Goal: Ask a question

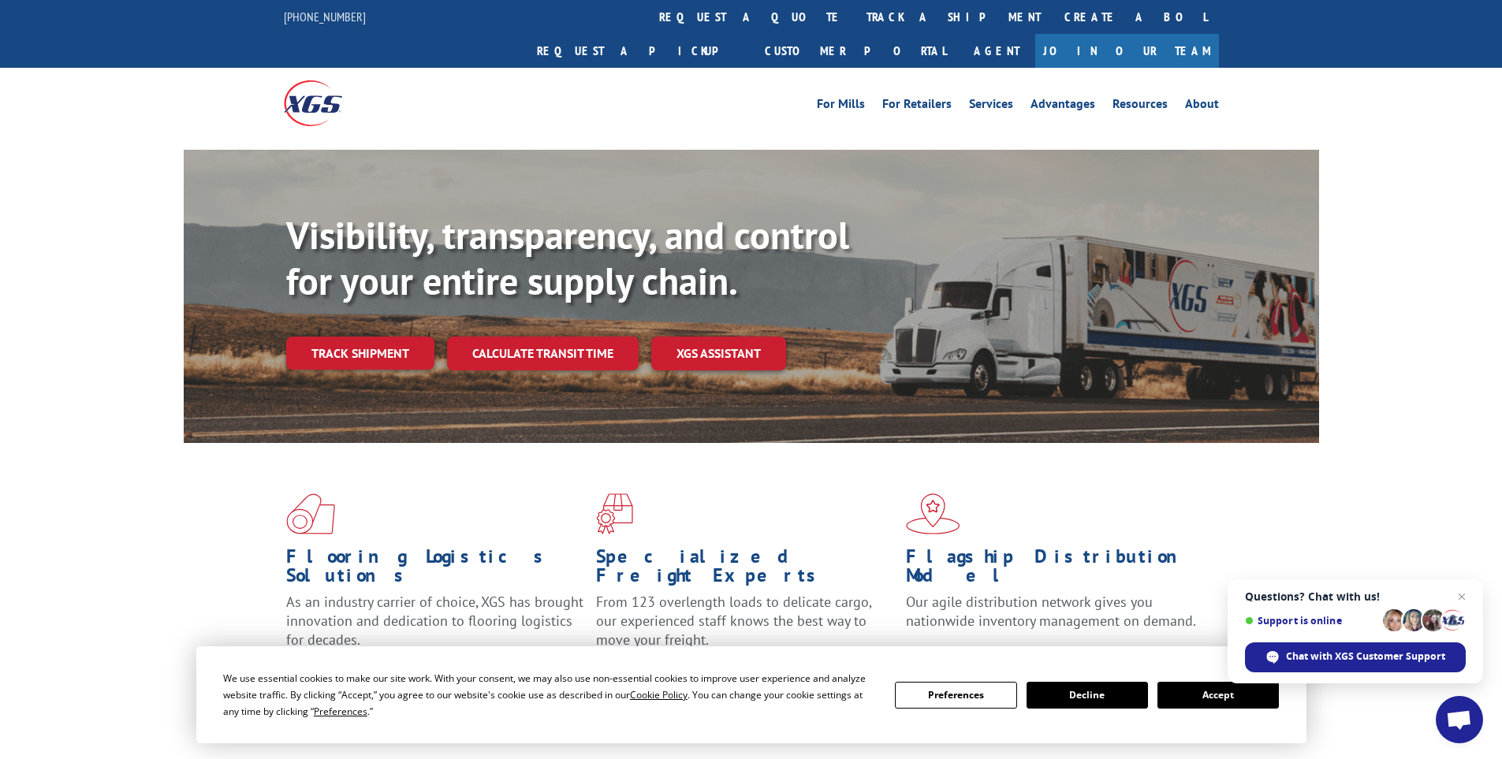
click at [1193, 697] on button "Accept" at bounding box center [1217, 695] width 121 height 27
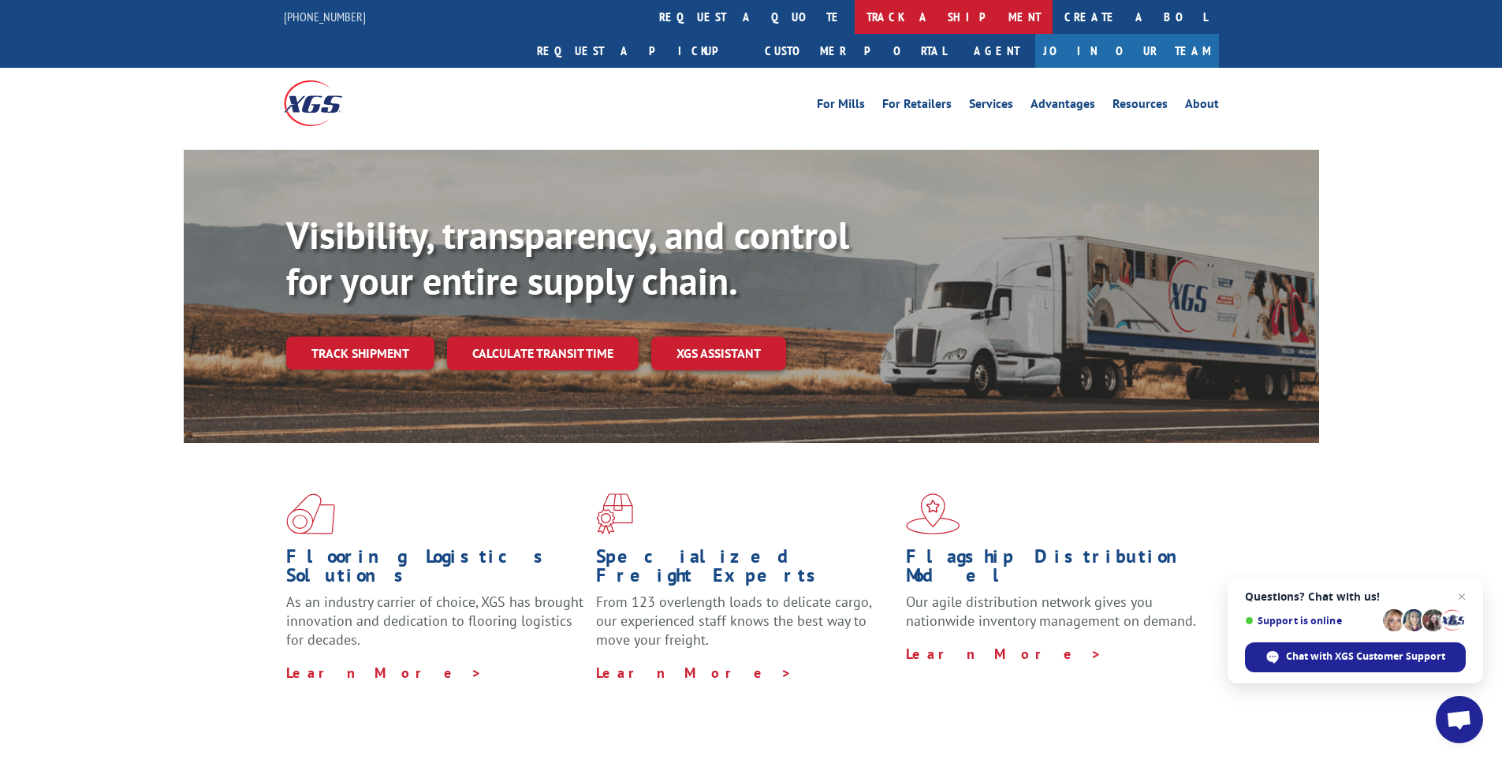
click at [854, 17] on link "track a shipment" at bounding box center [953, 17] width 198 height 34
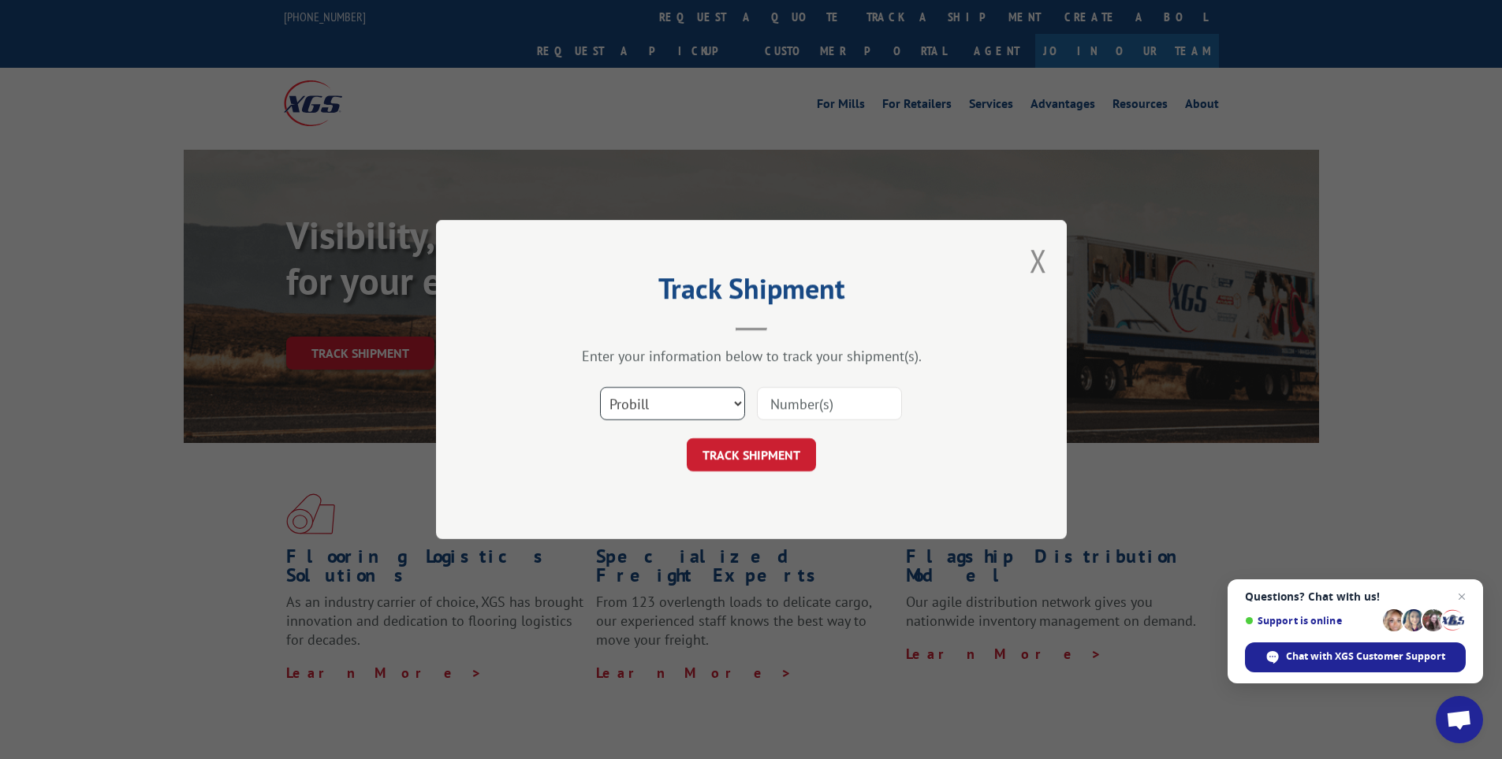
click at [703, 414] on select "Select category... Probill BOL PO" at bounding box center [672, 403] width 145 height 33
select select "bol"
click at [600, 387] on select "Select category... Probill BOL PO" at bounding box center [672, 403] width 145 height 33
drag, startPoint x: 814, startPoint y: 398, endPoint x: 874, endPoint y: 387, distance: 60.9
click at [813, 398] on input at bounding box center [829, 403] width 145 height 33
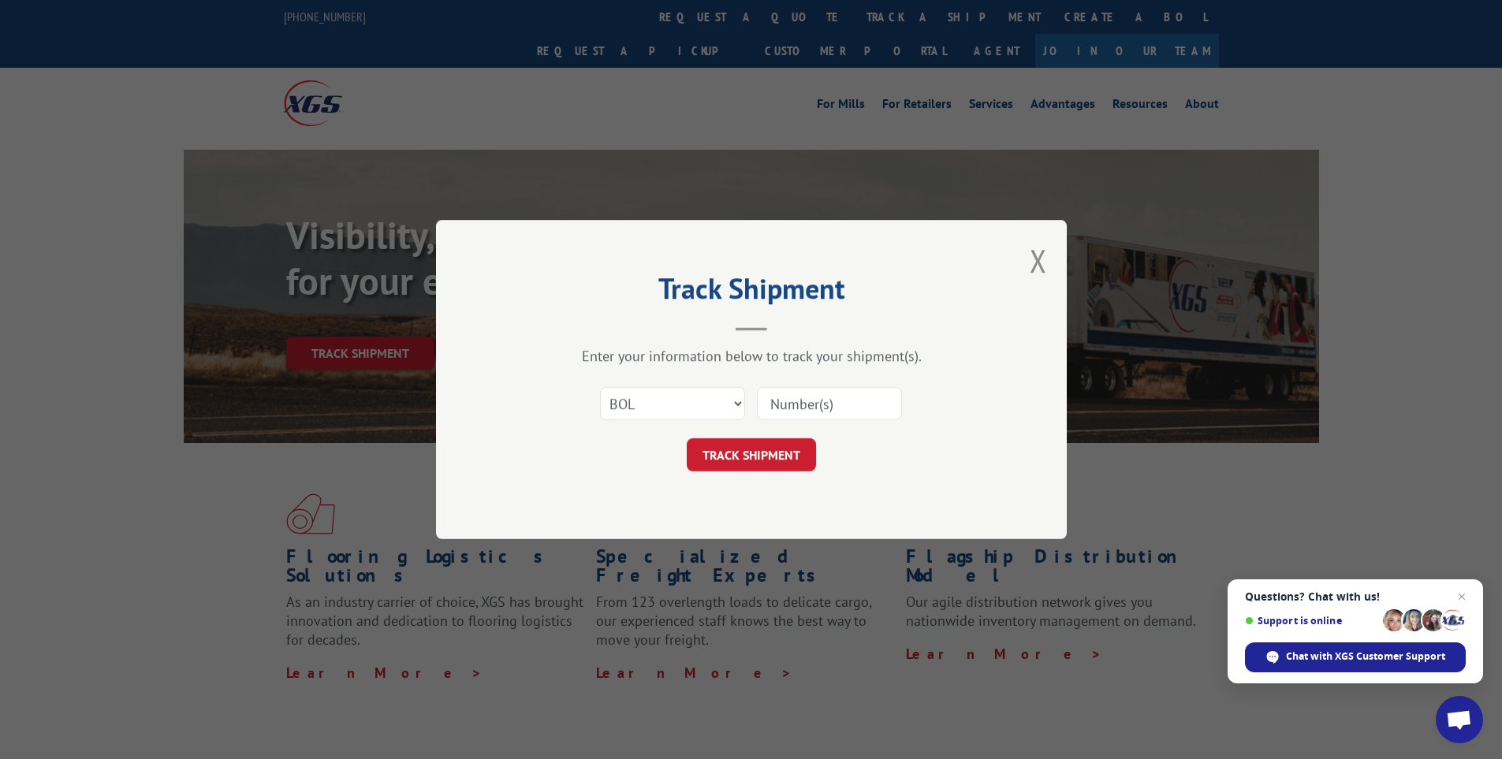
paste input "15340375"
type input "15340375"
click at [770, 453] on button "TRACK SHIPMENT" at bounding box center [751, 454] width 129 height 33
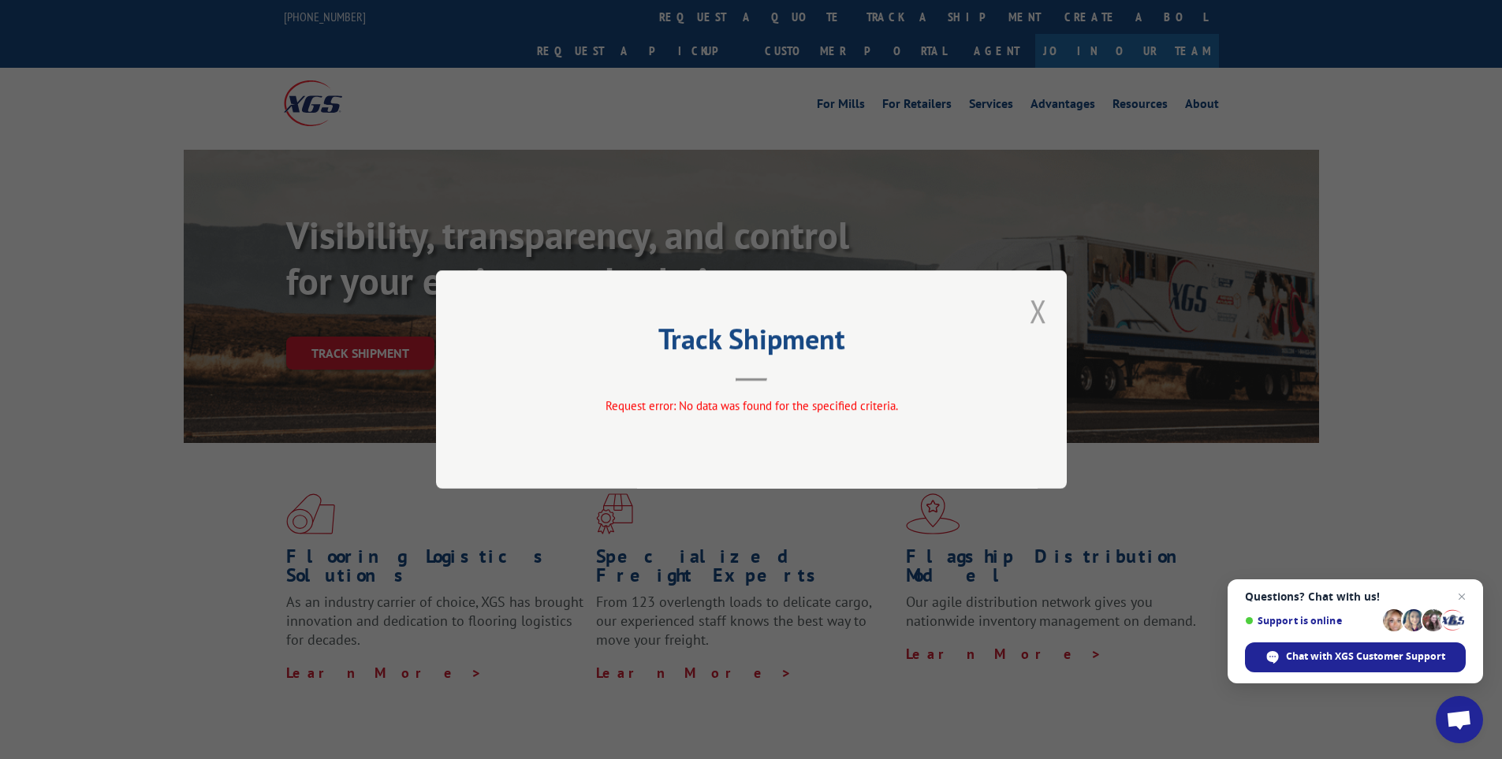
click at [1036, 308] on button "Close modal" at bounding box center [1037, 311] width 17 height 42
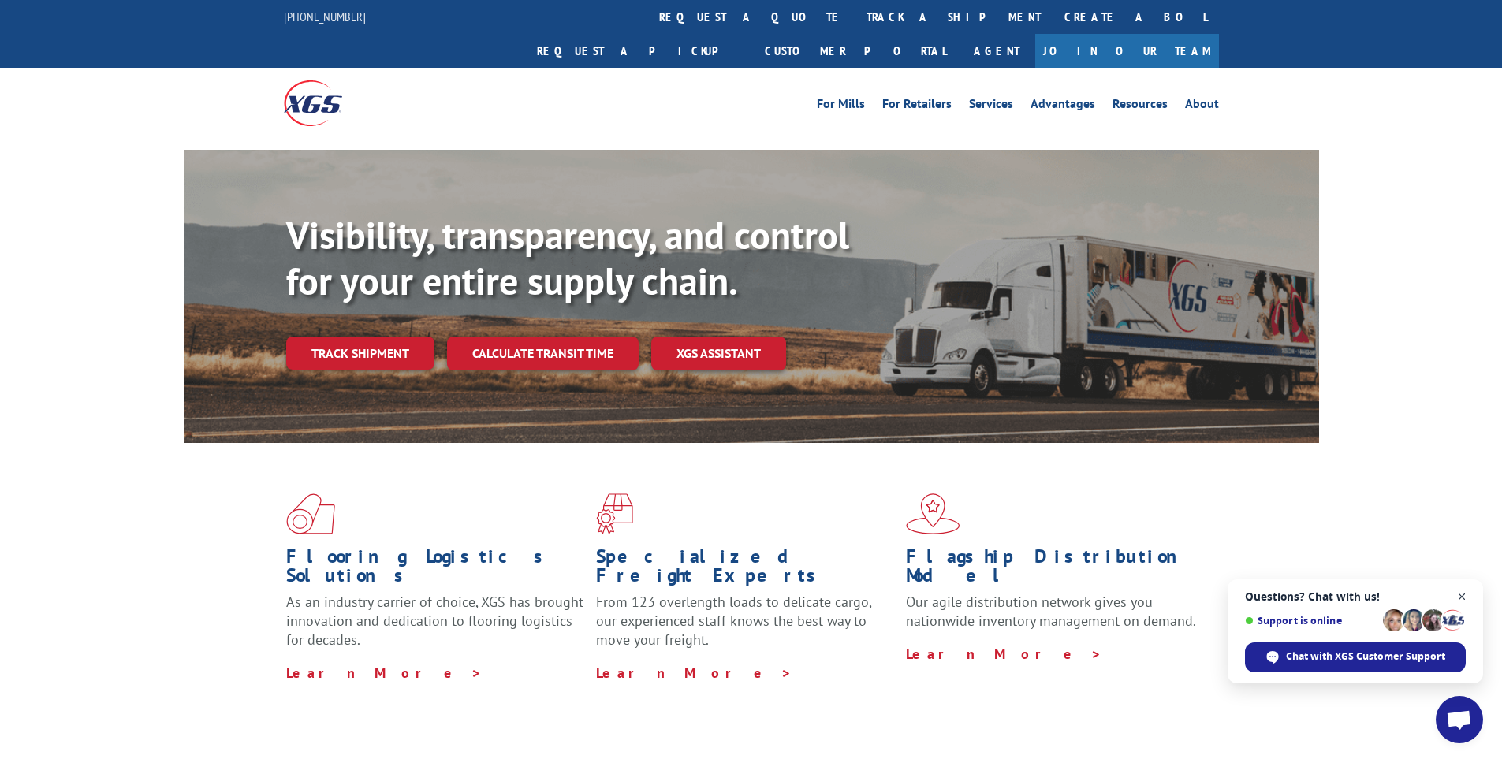
click at [1462, 605] on span "Open chat" at bounding box center [1462, 597] width 20 height 20
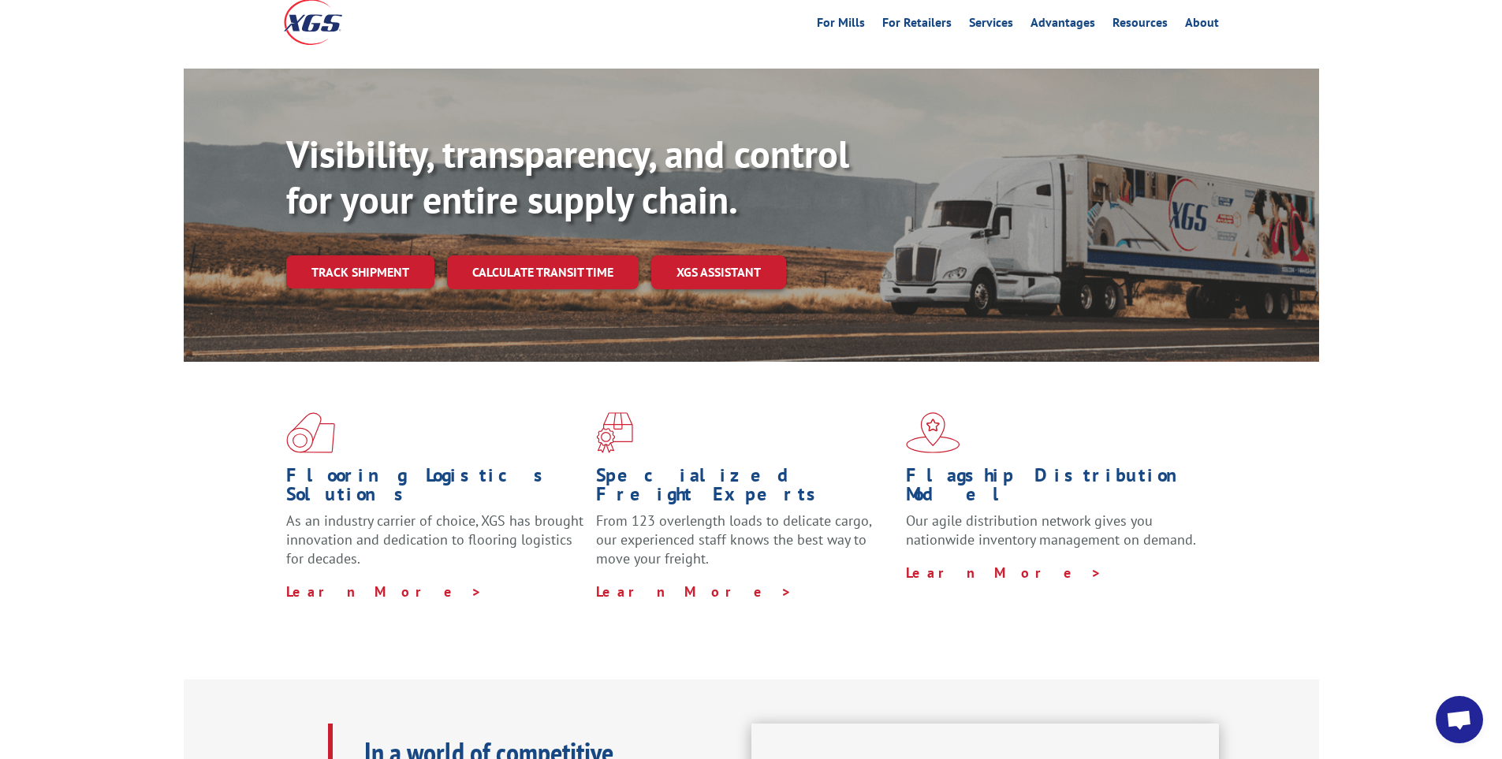
scroll to position [158, 0]
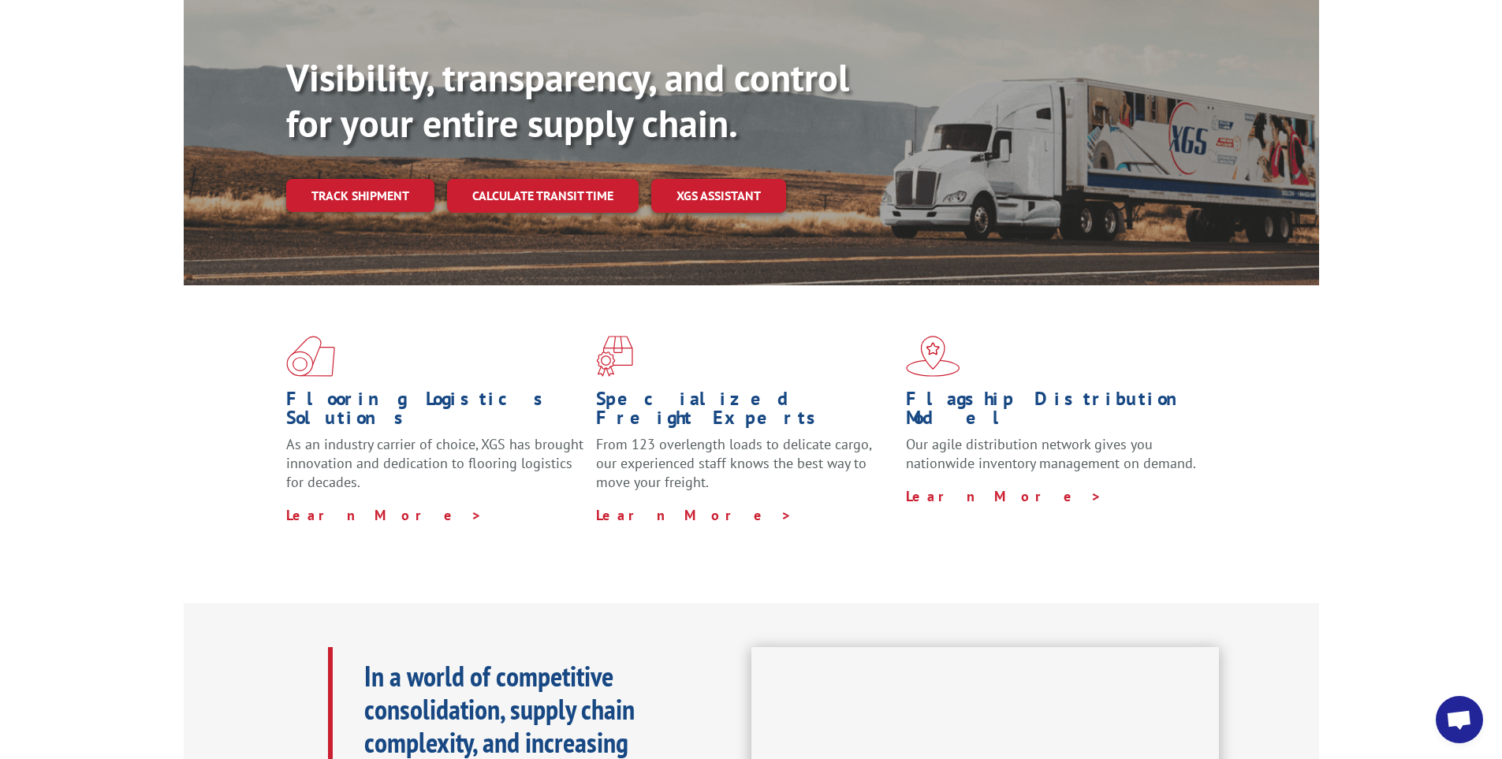
click at [1450, 726] on span "Open chat" at bounding box center [1459, 721] width 26 height 22
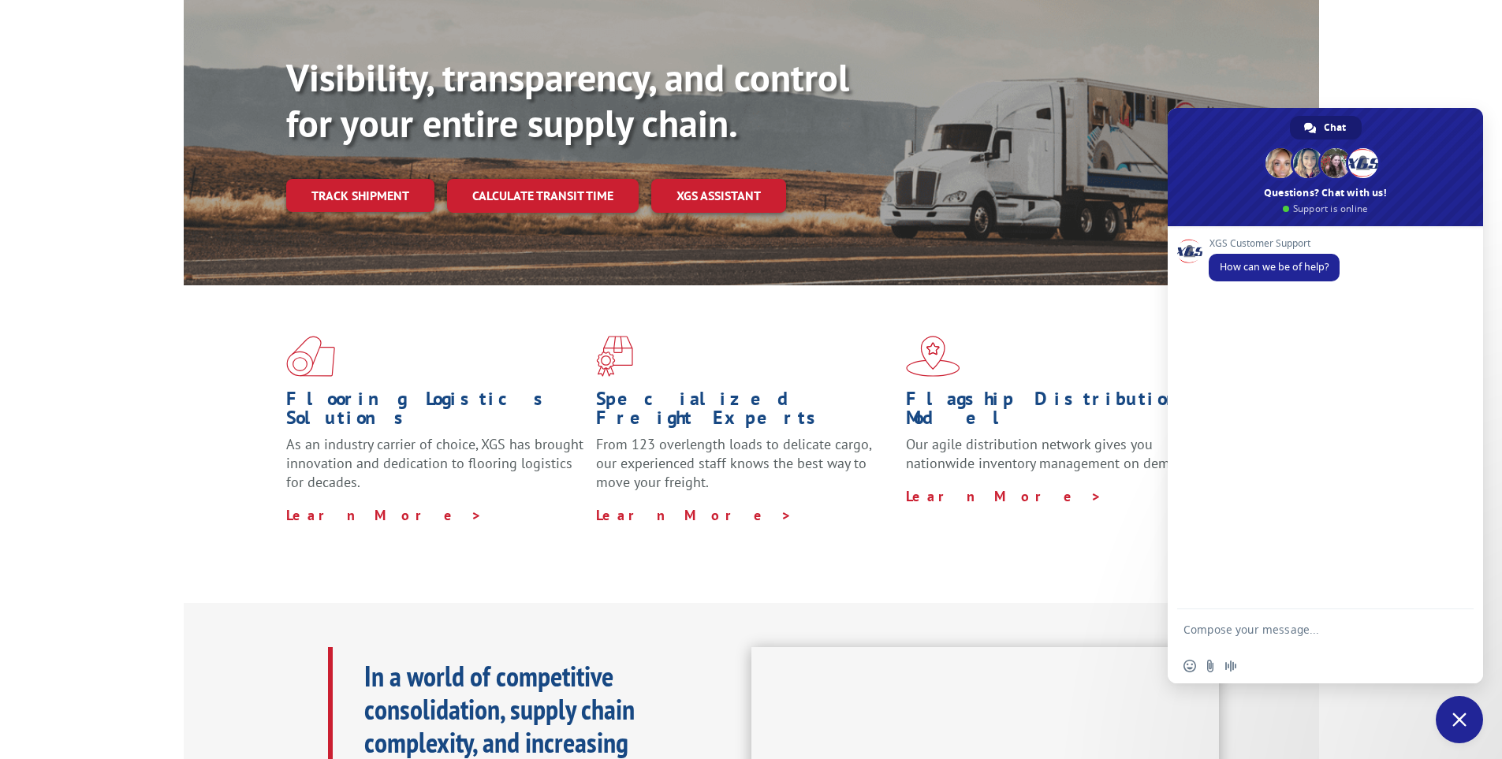
click at [1217, 639] on textarea "Compose your message..." at bounding box center [1309, 628] width 252 height 39
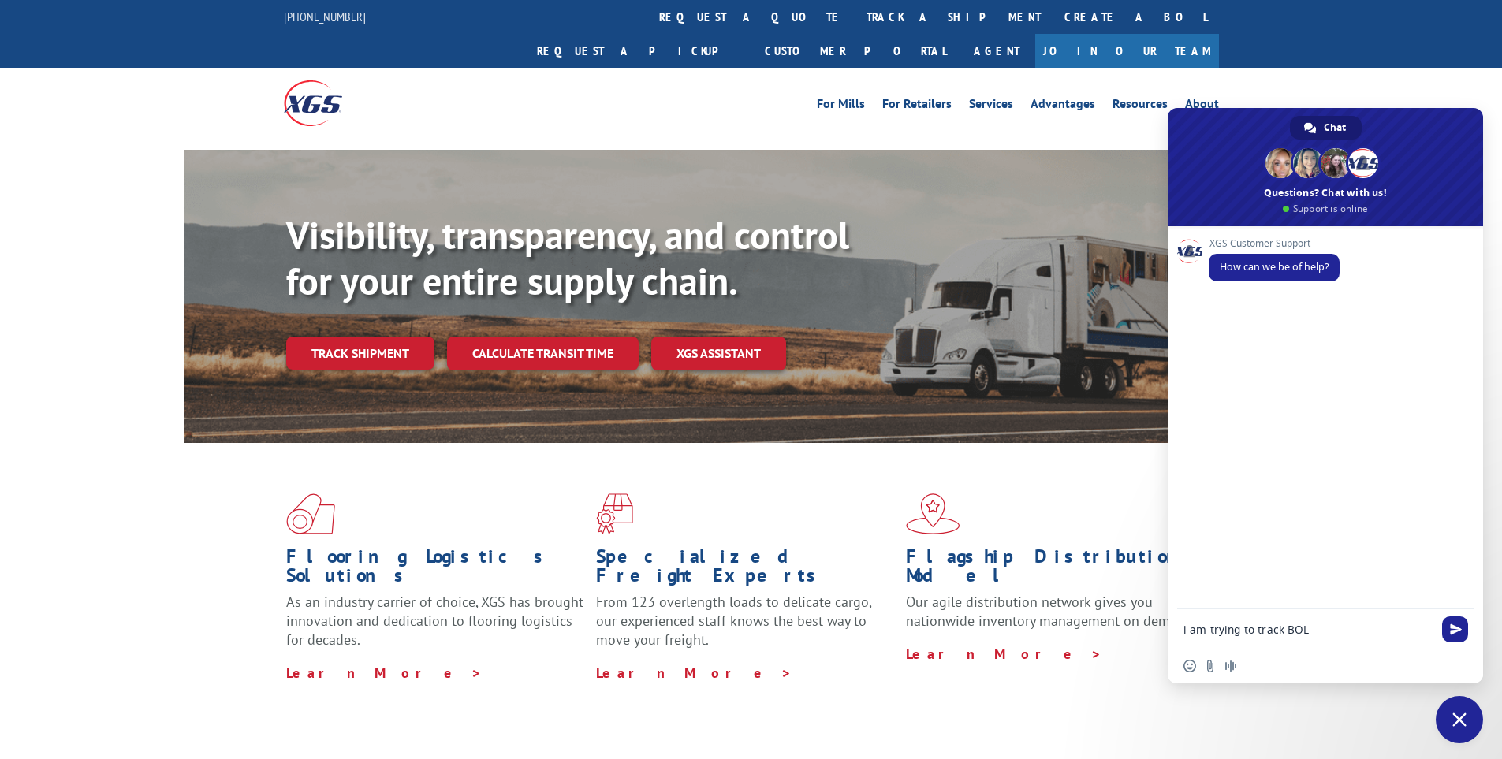
paste textarea "15340375"
type textarea "i am trying to track BOL 15340375. i am from a home depot store and need to tra…"
click at [1452, 591] on span "Send" at bounding box center [1456, 587] width 12 height 12
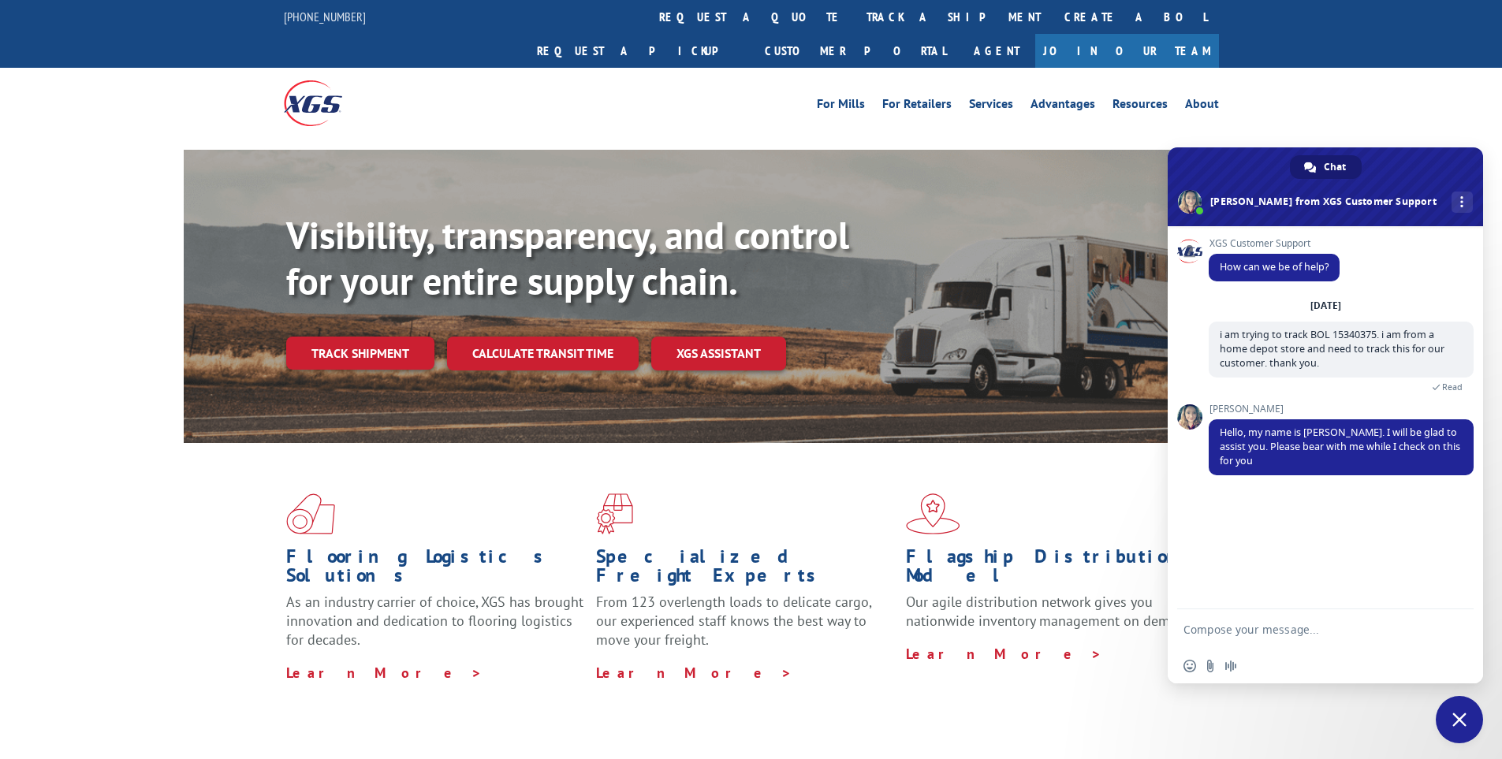
click at [1313, 631] on textarea "Compose your message..." at bounding box center [1309, 628] width 252 height 39
type textarea "thank you."
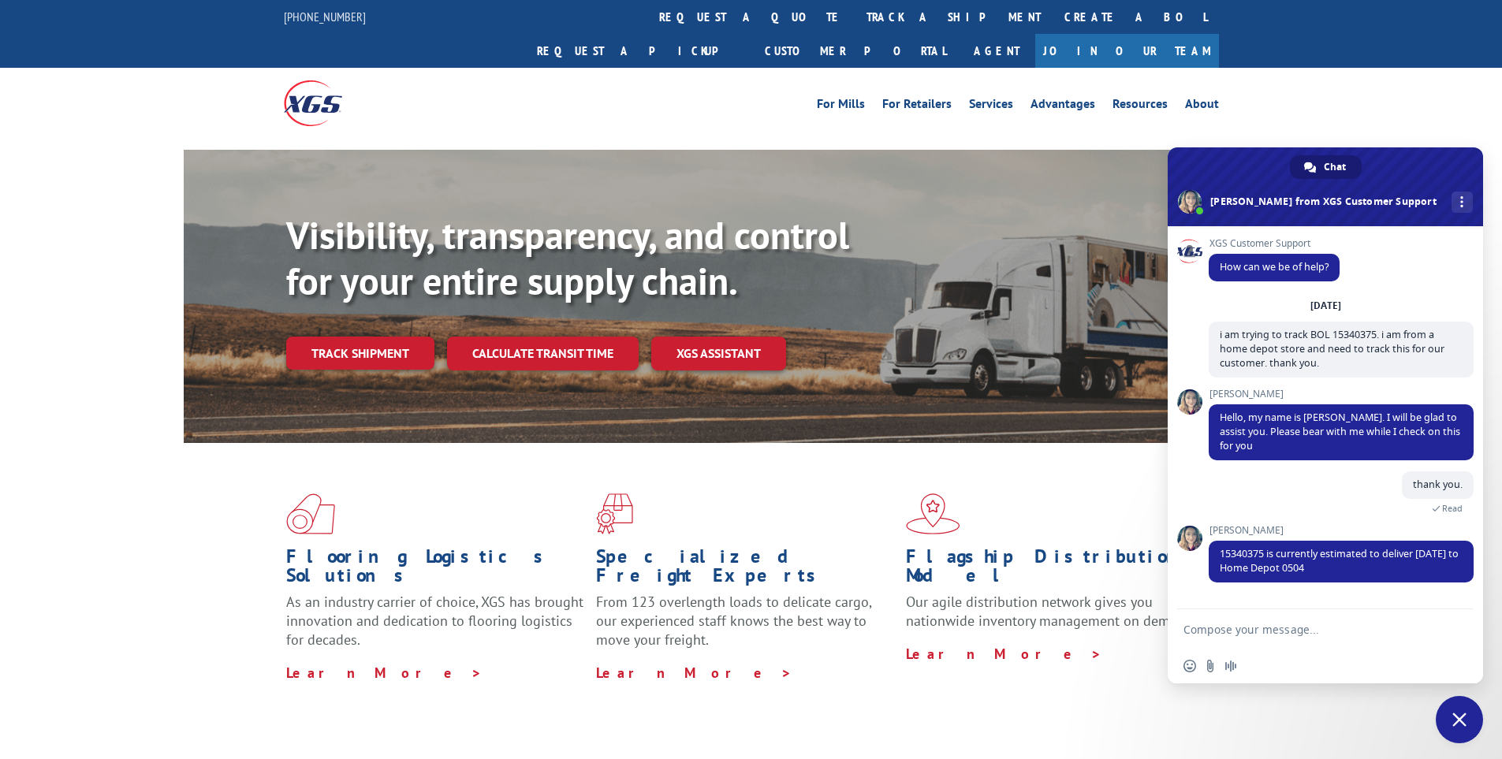
click at [1262, 639] on textarea "Compose your message..." at bounding box center [1309, 628] width 252 height 39
type textarea "got it. thanks!"
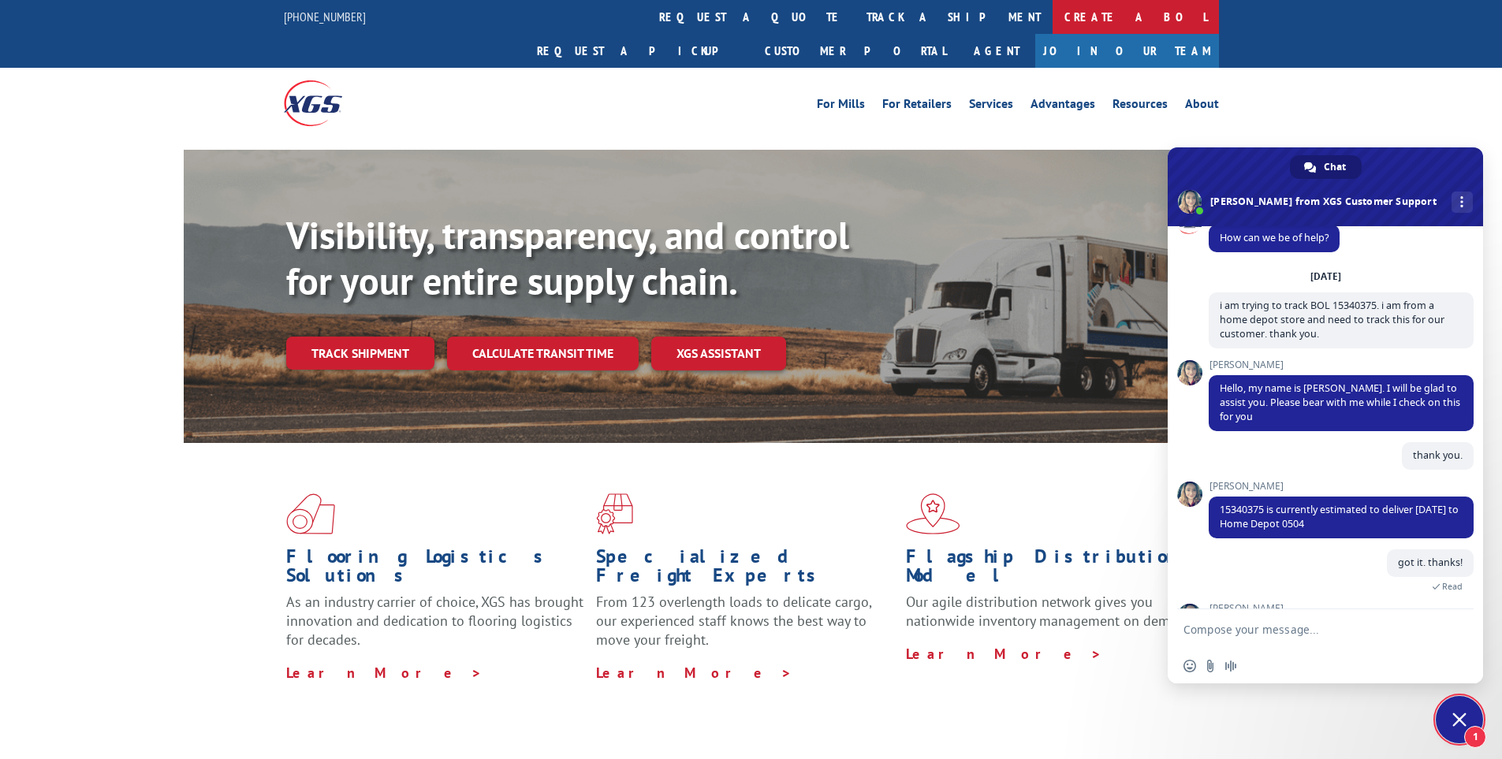
scroll to position [129, 0]
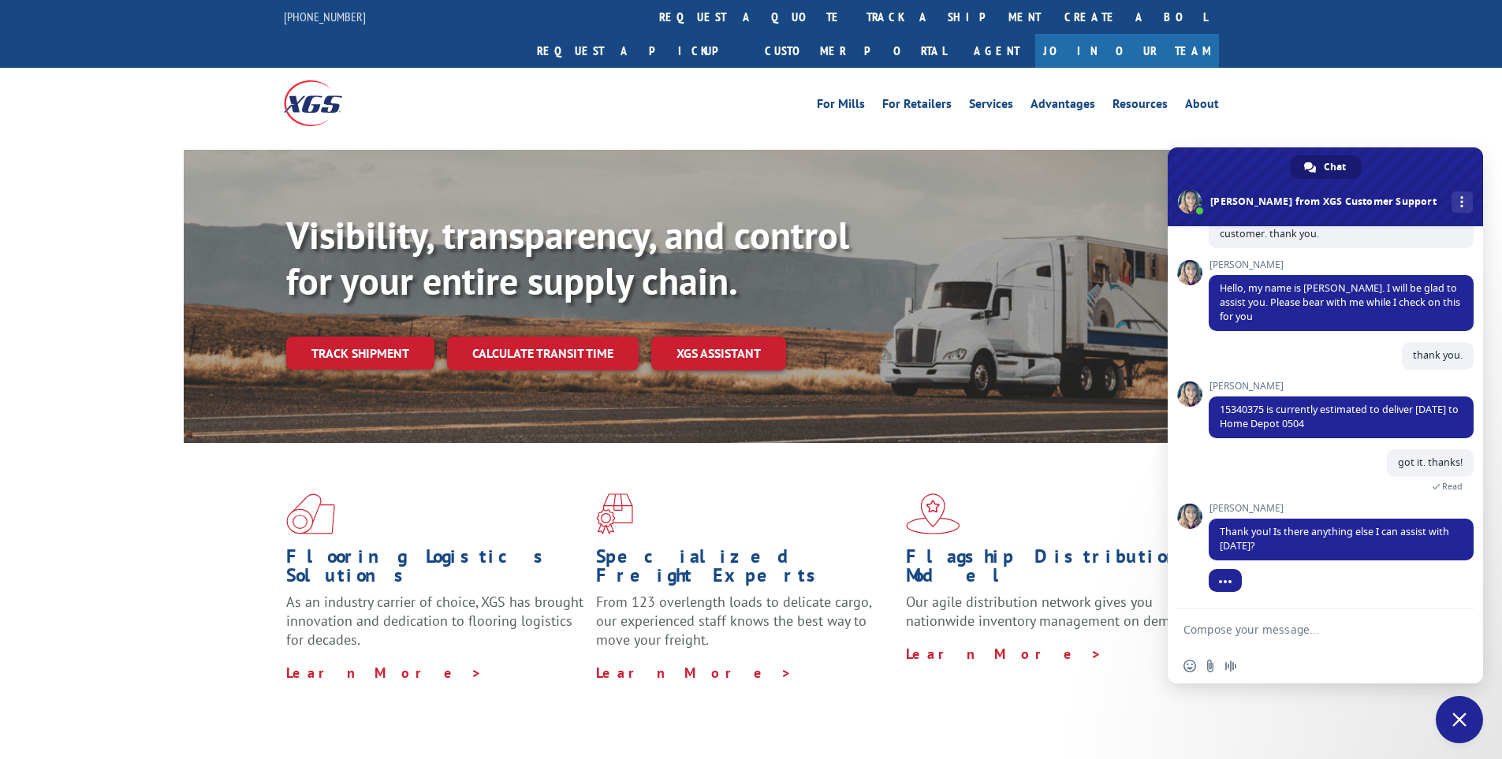
click at [1241, 644] on textarea "Compose your message..." at bounding box center [1309, 628] width 252 height 39
type textarea "no thanks"
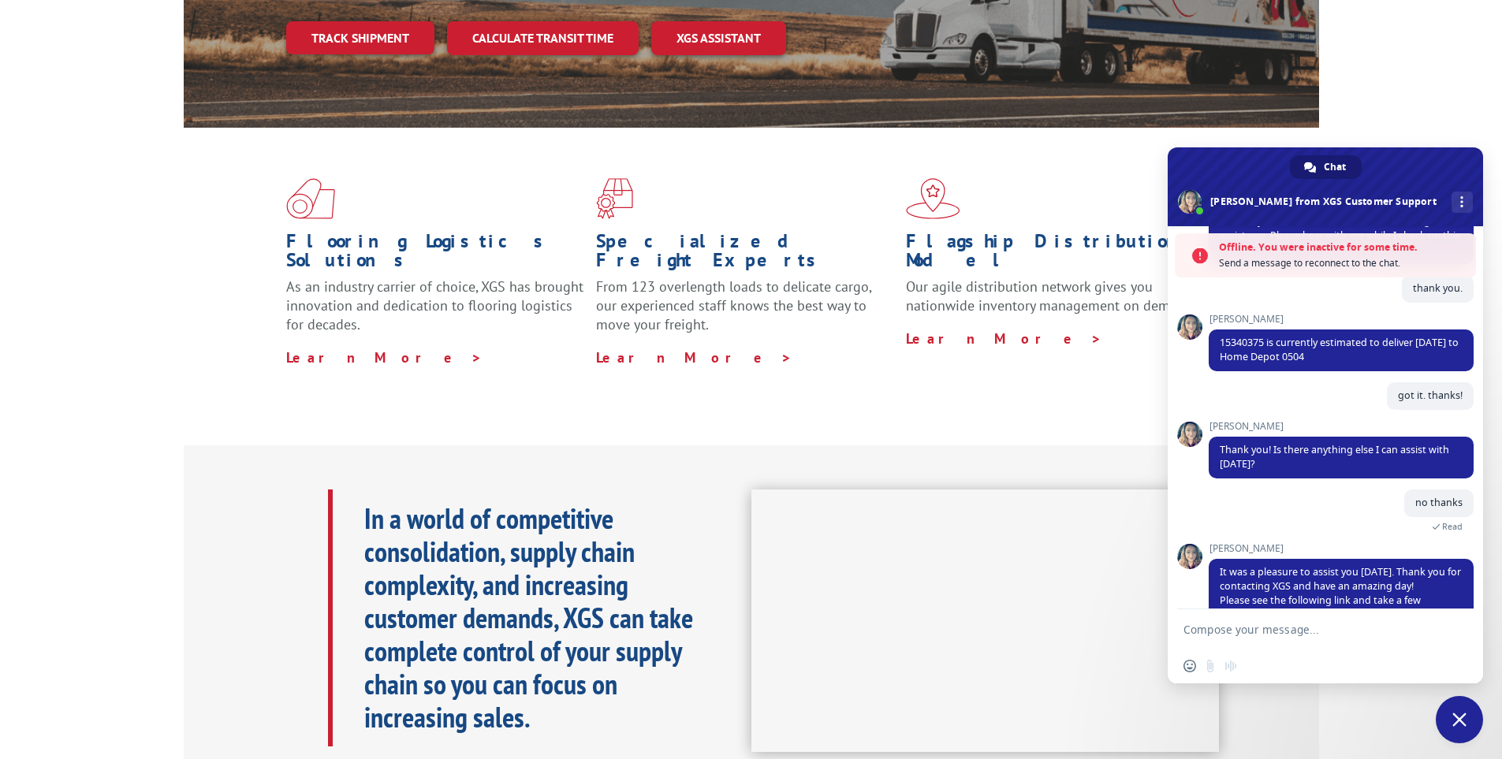
scroll to position [299, 0]
